Goal: Navigation & Orientation: Find specific page/section

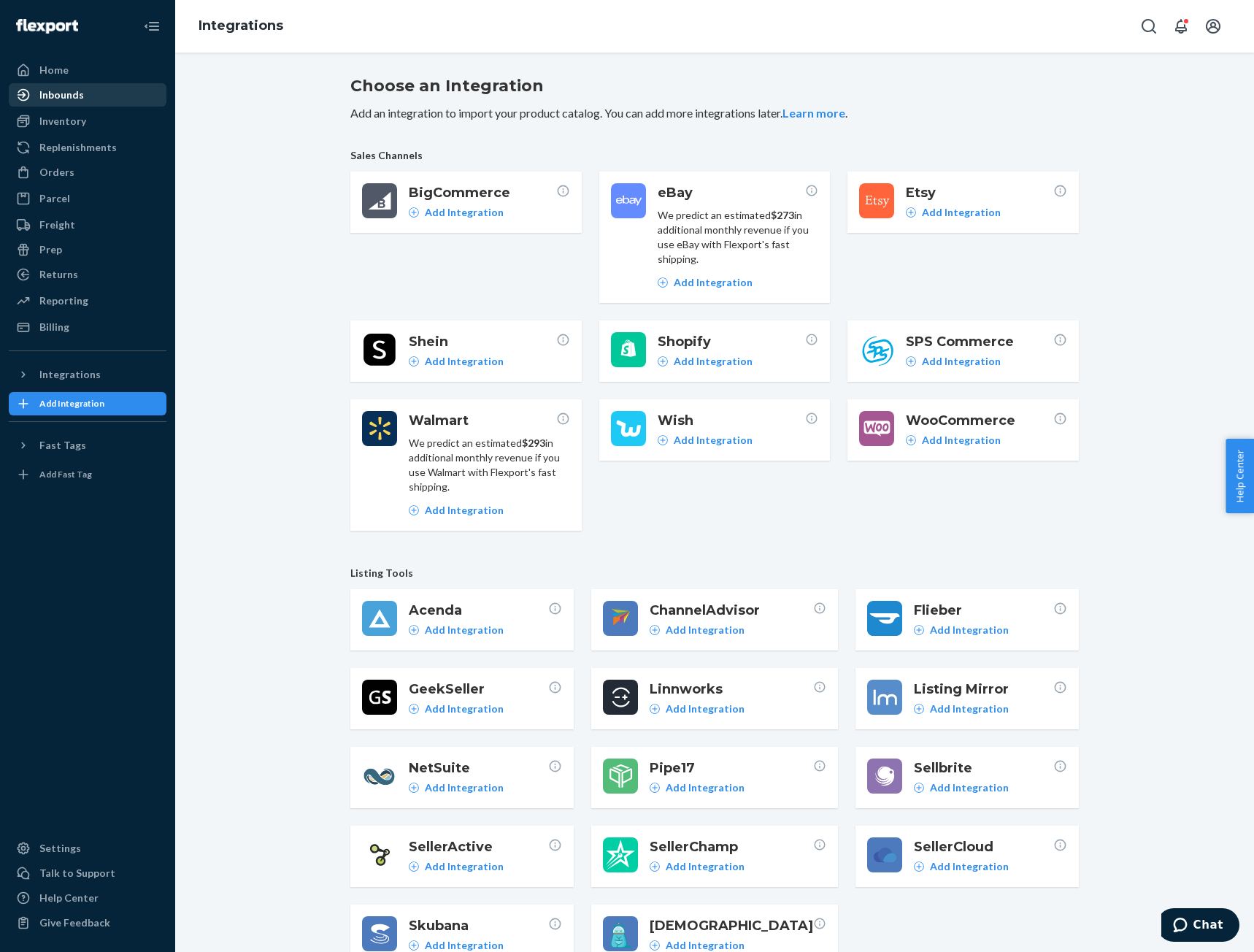
click at [56, 99] on div "Inbounds" at bounding box center [61, 95] width 44 height 15
